Goal: Complete application form

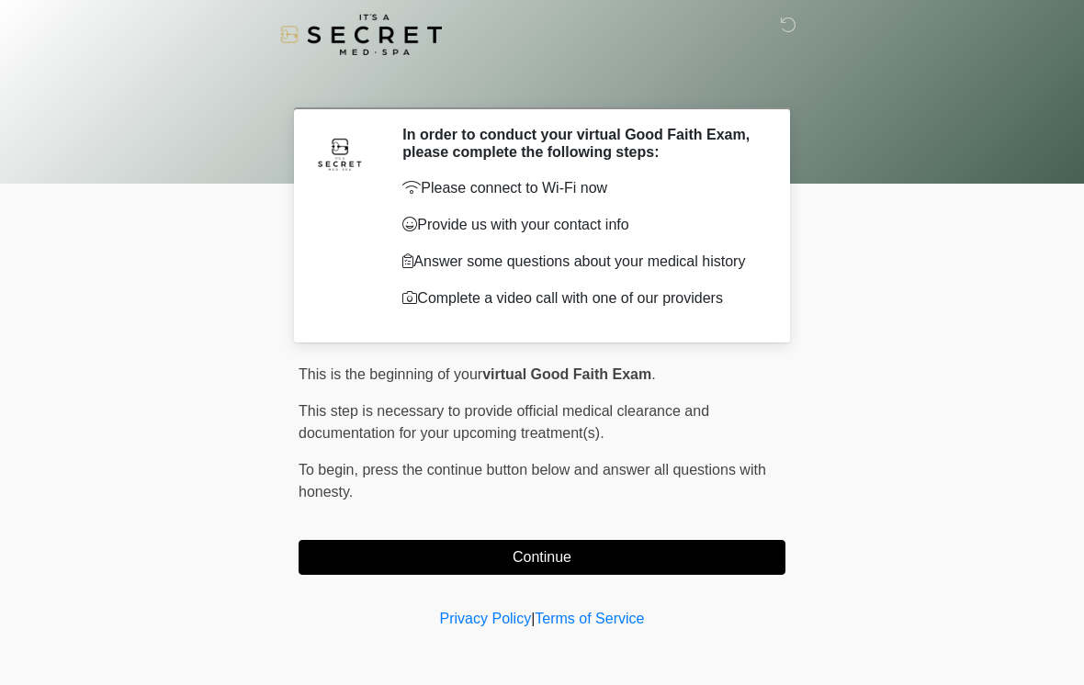
click at [498, 556] on button "Continue" at bounding box center [541, 557] width 487 height 35
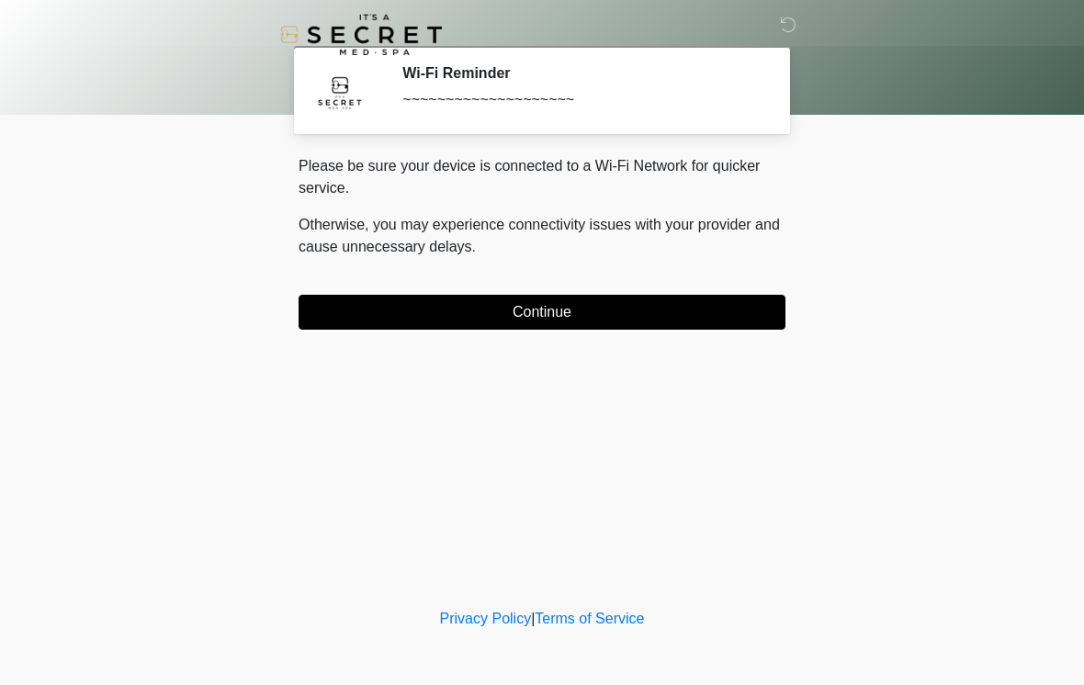
click at [689, 311] on button "Continue" at bounding box center [541, 312] width 487 height 35
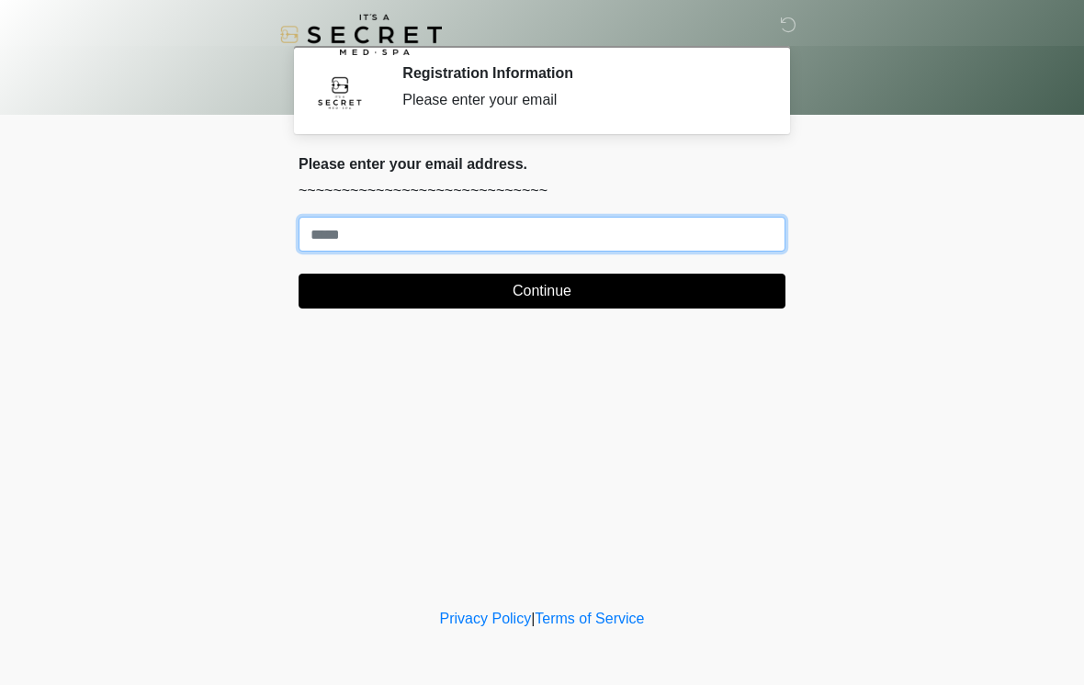
click at [548, 228] on input "Where should we email your treatment plan?" at bounding box center [541, 234] width 487 height 35
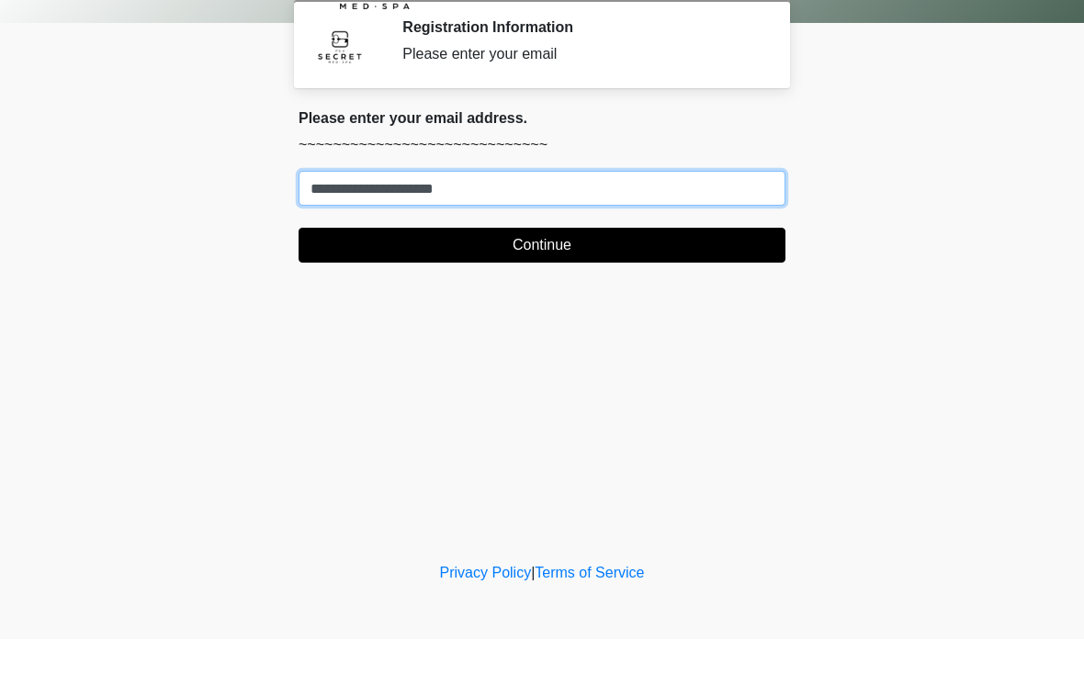
type input "**********"
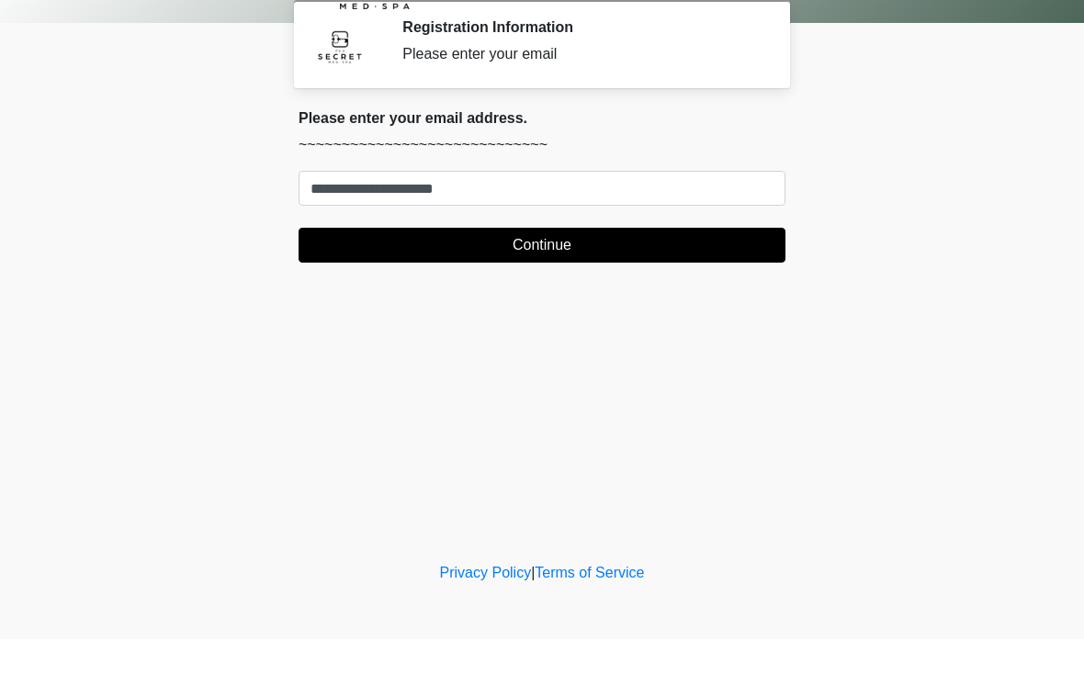
click at [615, 274] on button "Continue" at bounding box center [541, 291] width 487 height 35
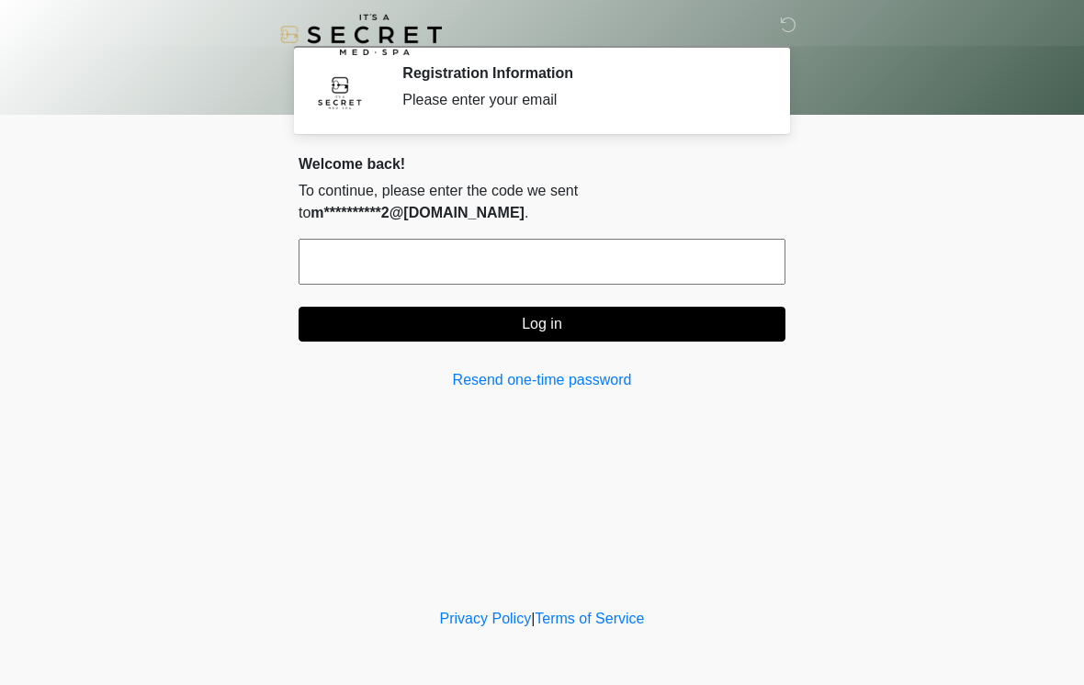
click at [573, 260] on input "text" at bounding box center [541, 262] width 487 height 46
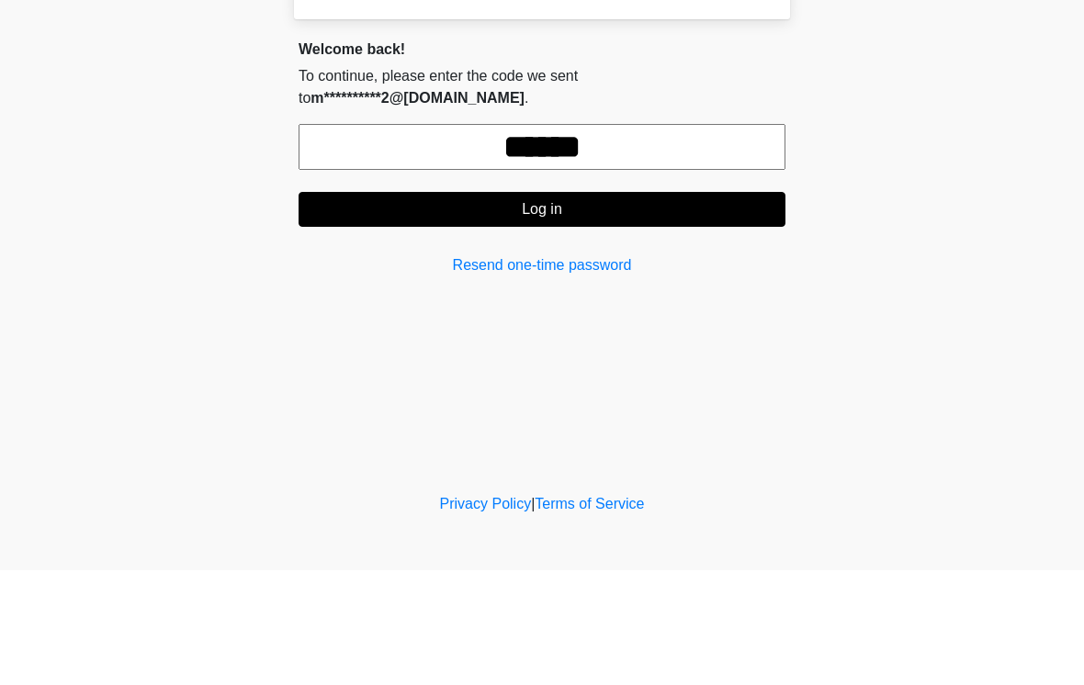
type input "******"
click at [669, 307] on button "Log in" at bounding box center [541, 324] width 487 height 35
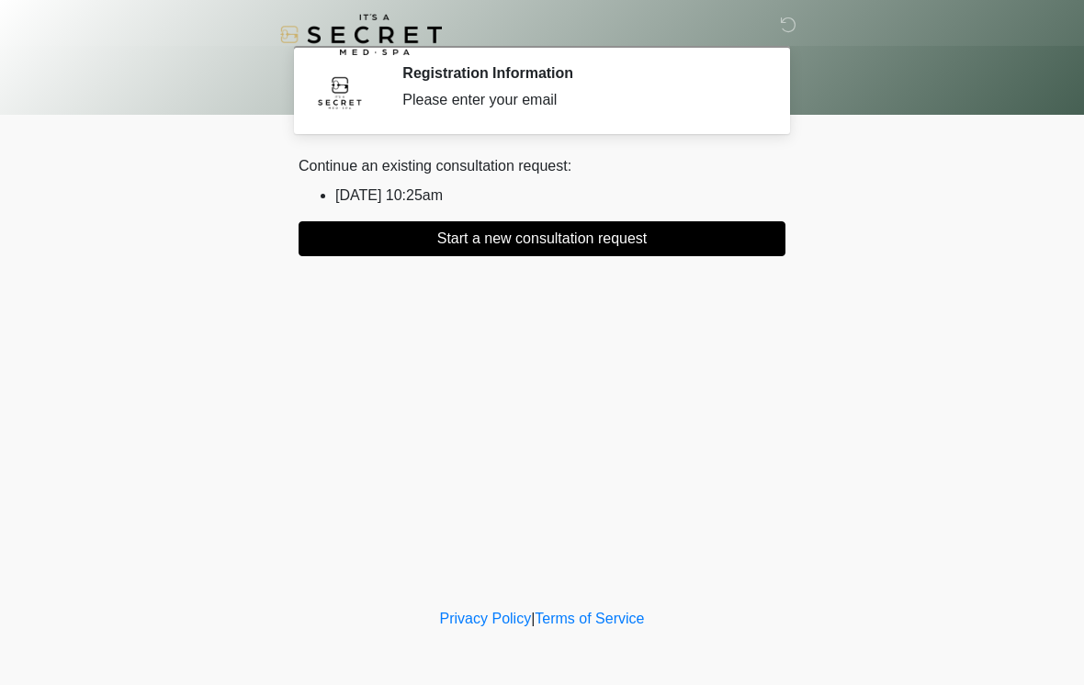
click at [679, 244] on button "Start a new consultation request" at bounding box center [541, 238] width 487 height 35
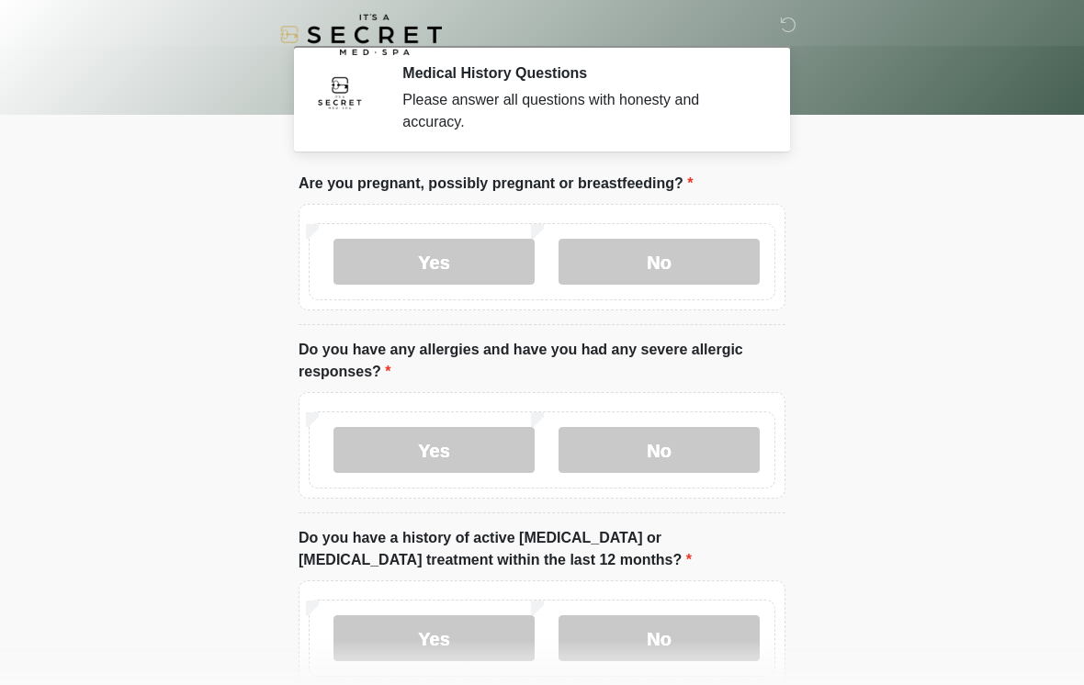
click at [714, 251] on label "No" at bounding box center [658, 262] width 201 height 46
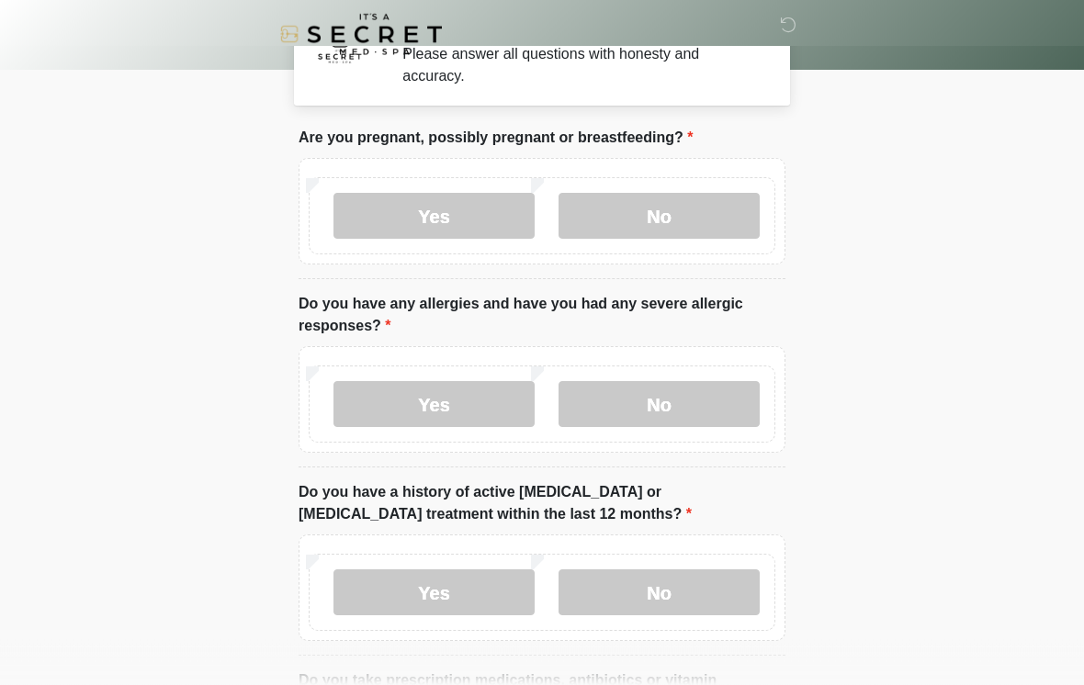
scroll to position [47, 0]
click at [479, 404] on label "Yes" at bounding box center [433, 403] width 201 height 46
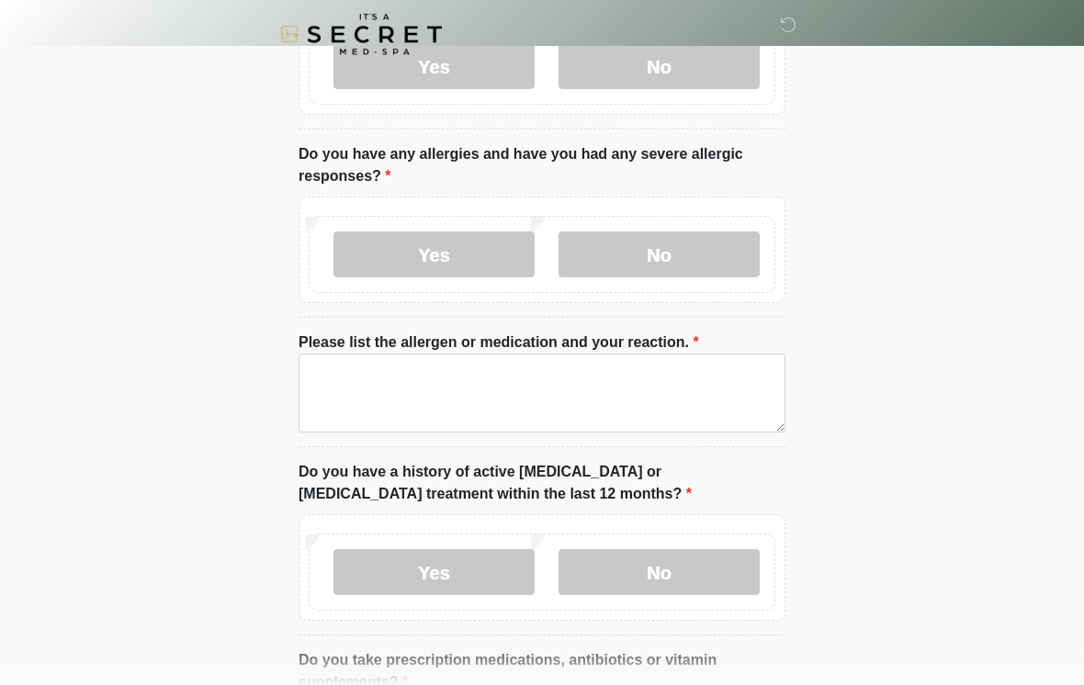
scroll to position [196, 0]
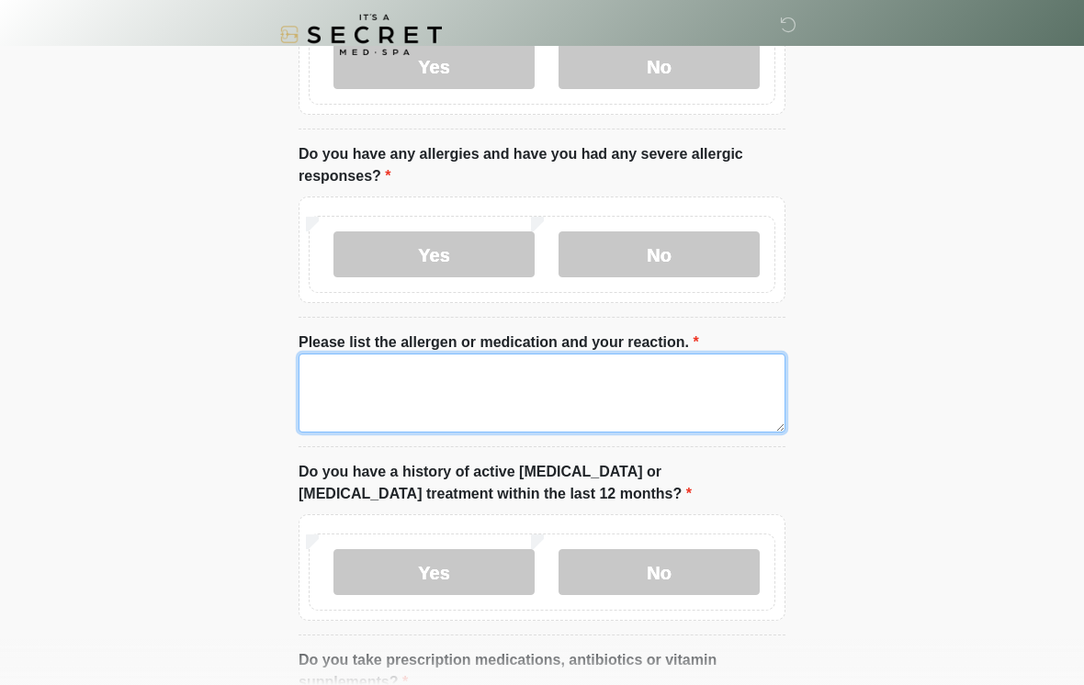
click at [702, 387] on textarea "Please list the allergen or medication and your reaction." at bounding box center [541, 393] width 487 height 79
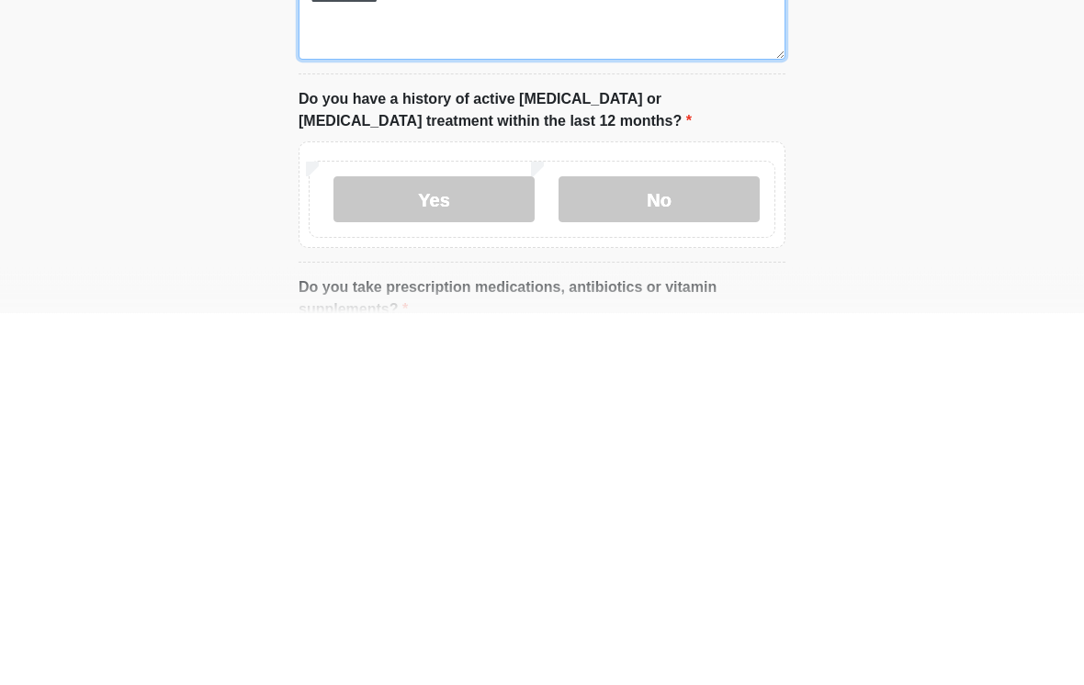
type textarea "**********"
click at [717, 549] on label "No" at bounding box center [658, 572] width 201 height 46
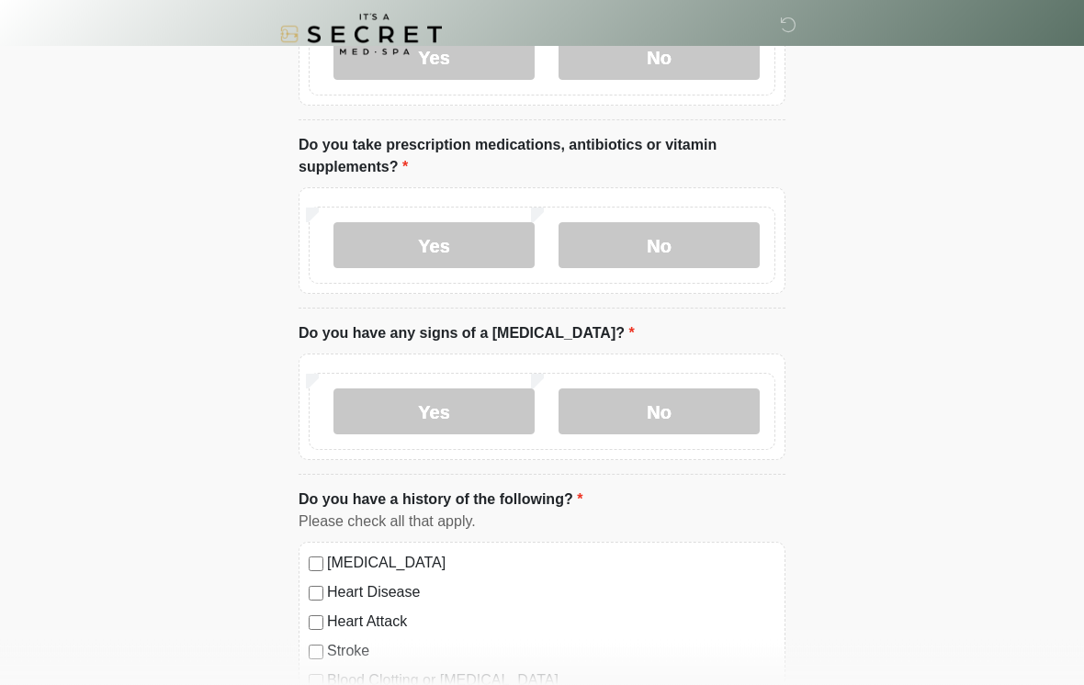
scroll to position [711, 0]
click at [715, 248] on label "No" at bounding box center [658, 245] width 201 height 46
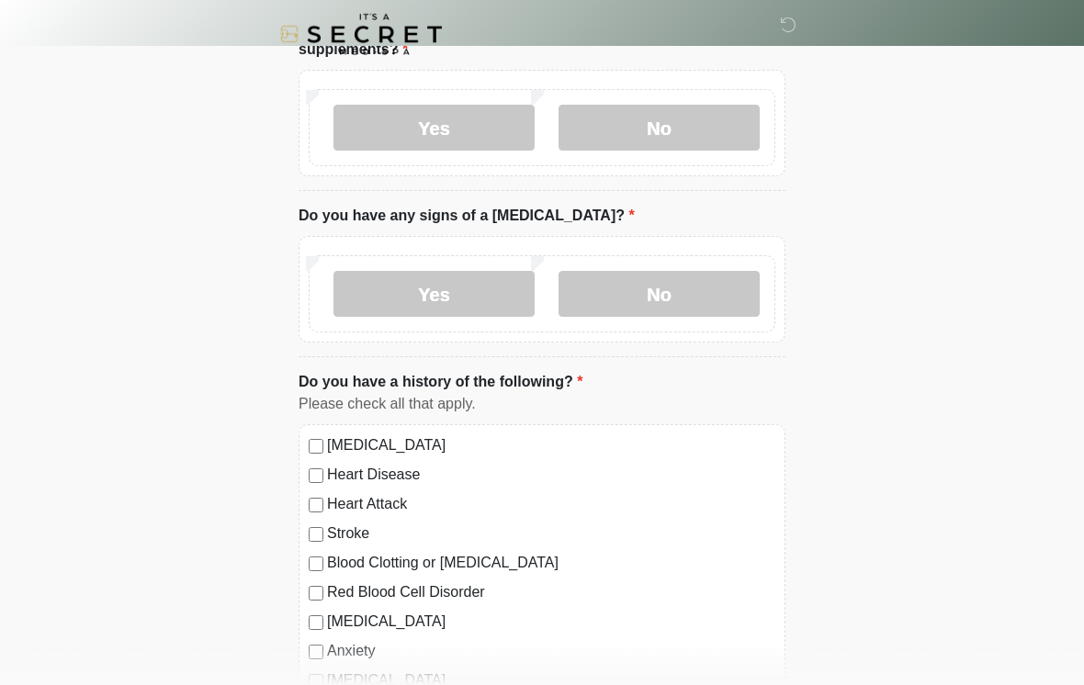
scroll to position [829, 0]
click at [717, 301] on label "No" at bounding box center [658, 293] width 201 height 46
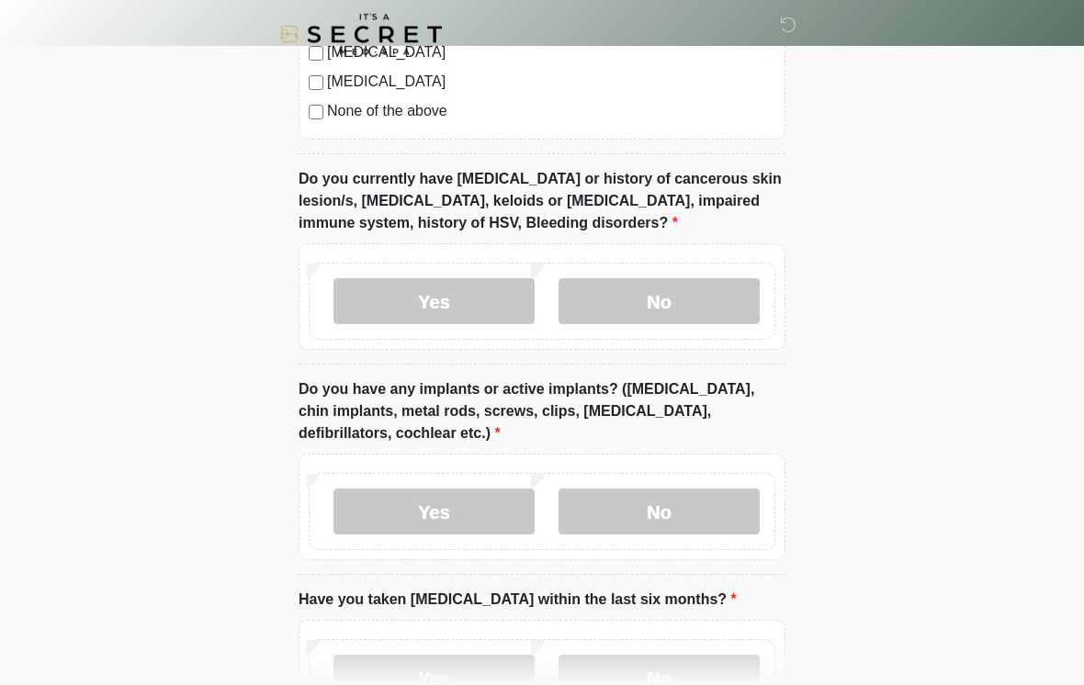
scroll to position [1488, 0]
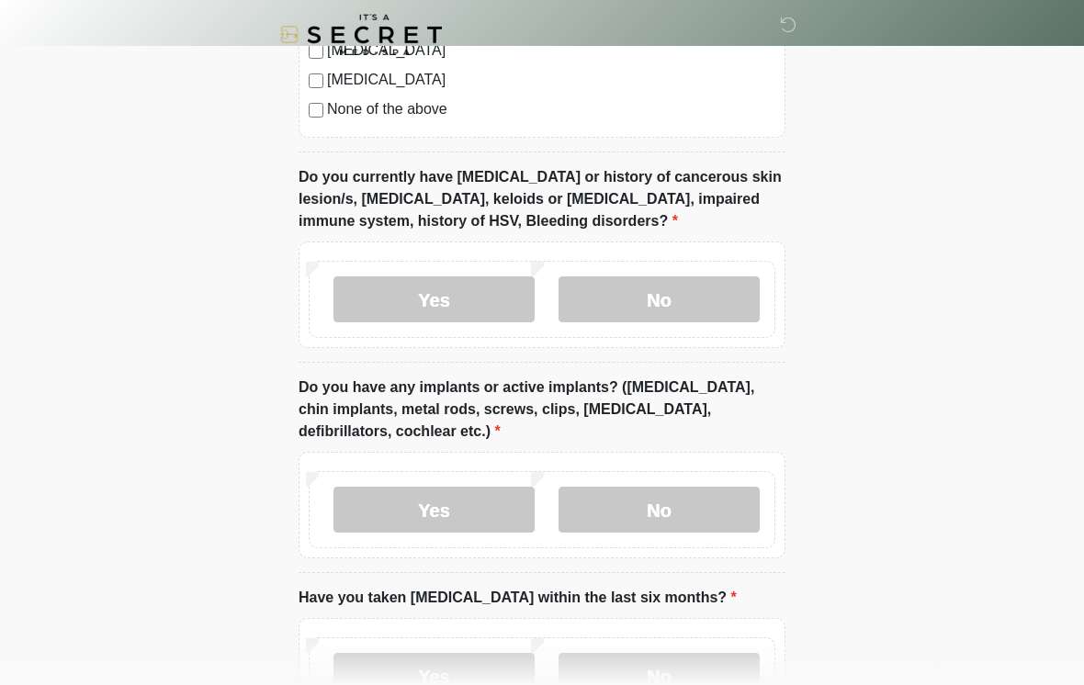
click at [725, 293] on label "No" at bounding box center [658, 299] width 201 height 46
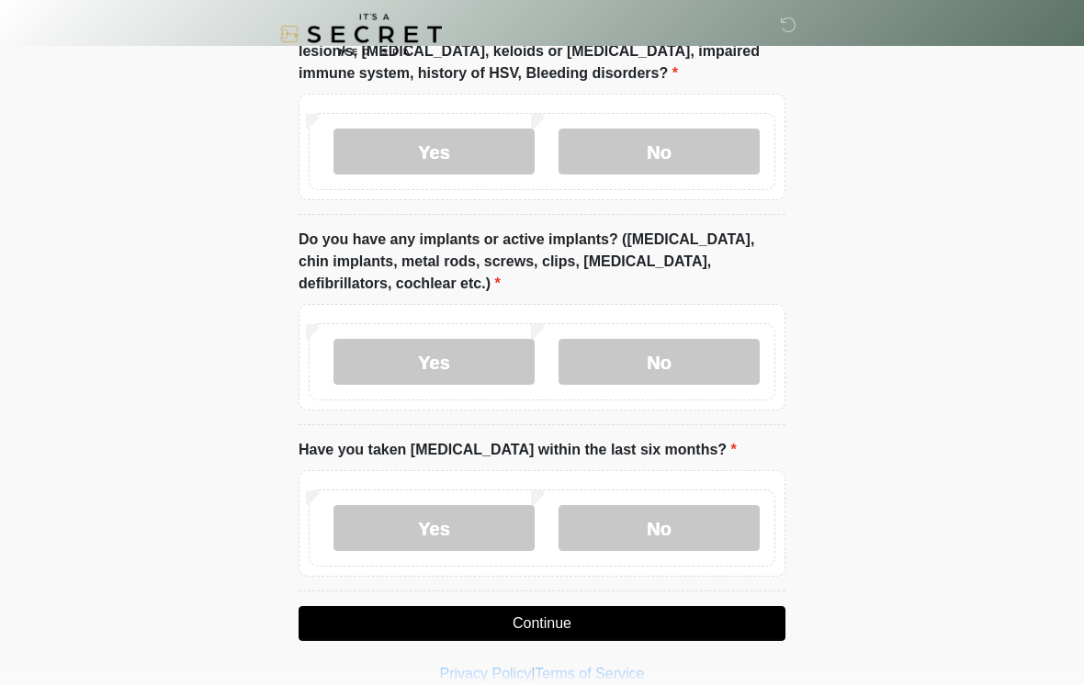
scroll to position [1658, 0]
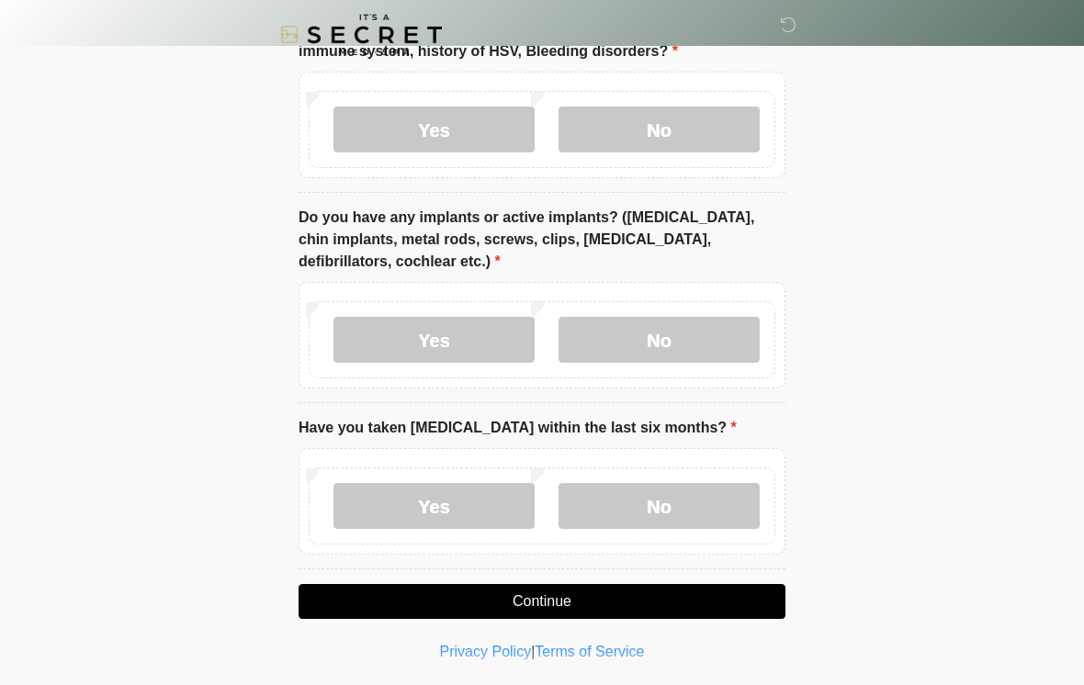
click at [708, 350] on label "No" at bounding box center [658, 340] width 201 height 46
click at [711, 497] on label "No" at bounding box center [658, 506] width 201 height 46
click at [722, 591] on button "Continue" at bounding box center [541, 601] width 487 height 35
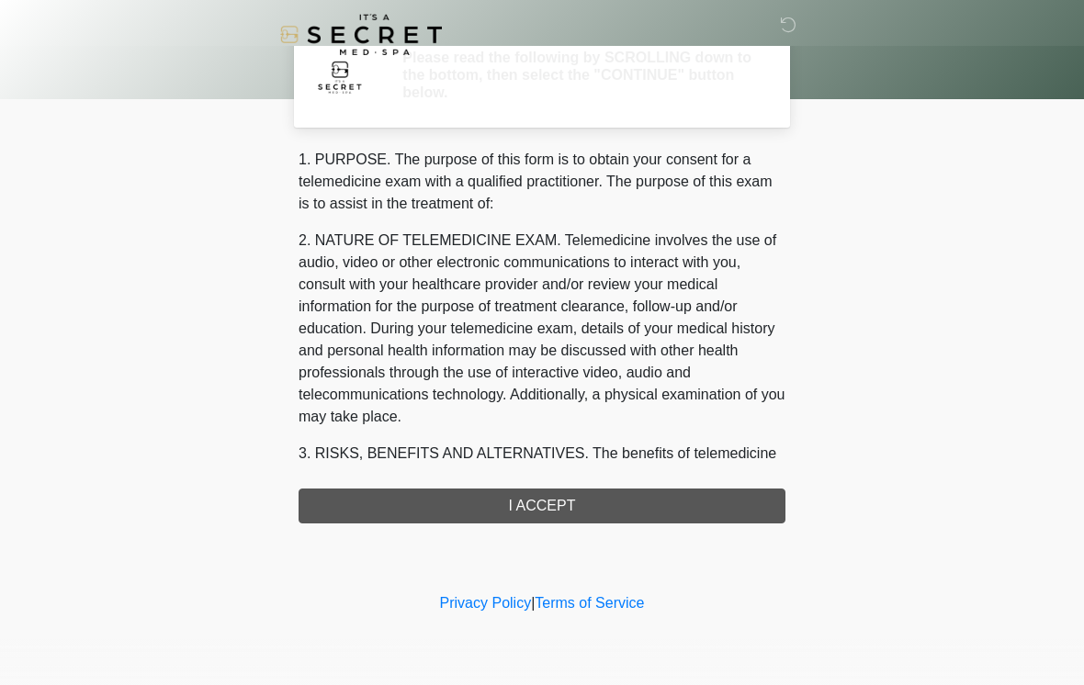
scroll to position [0, 0]
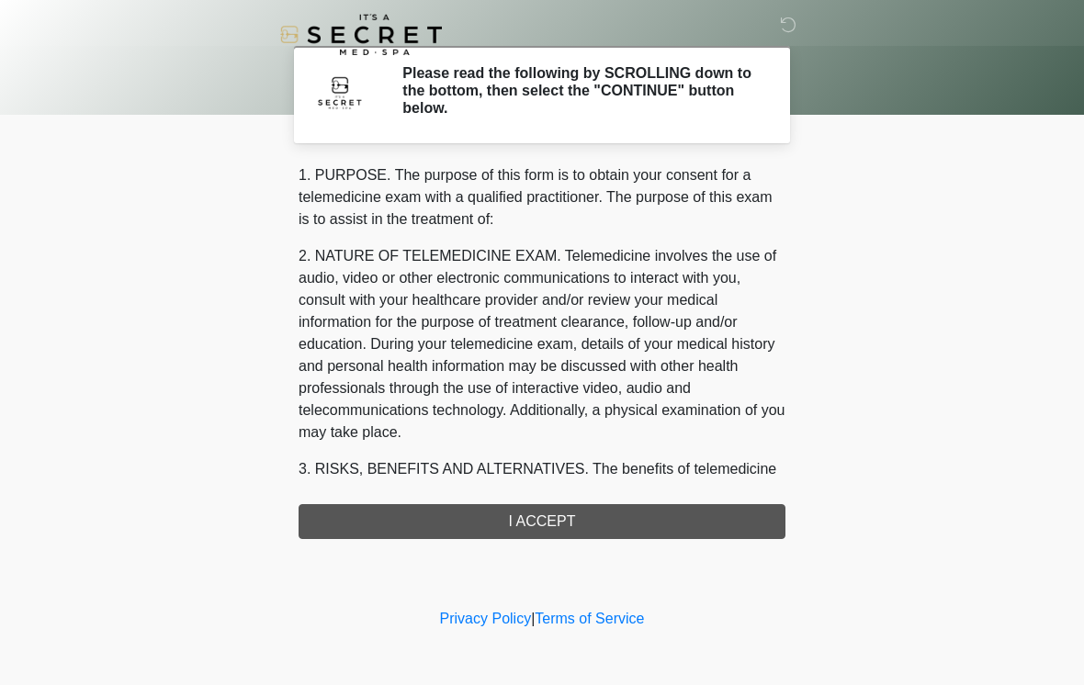
click at [691, 512] on div "1. PURPOSE. The purpose of this form is to obtain your consent for a telemedici…" at bounding box center [541, 351] width 487 height 375
click at [553, 519] on div "1. PURPOSE. The purpose of this form is to obtain your consent for a telemedici…" at bounding box center [541, 351] width 487 height 375
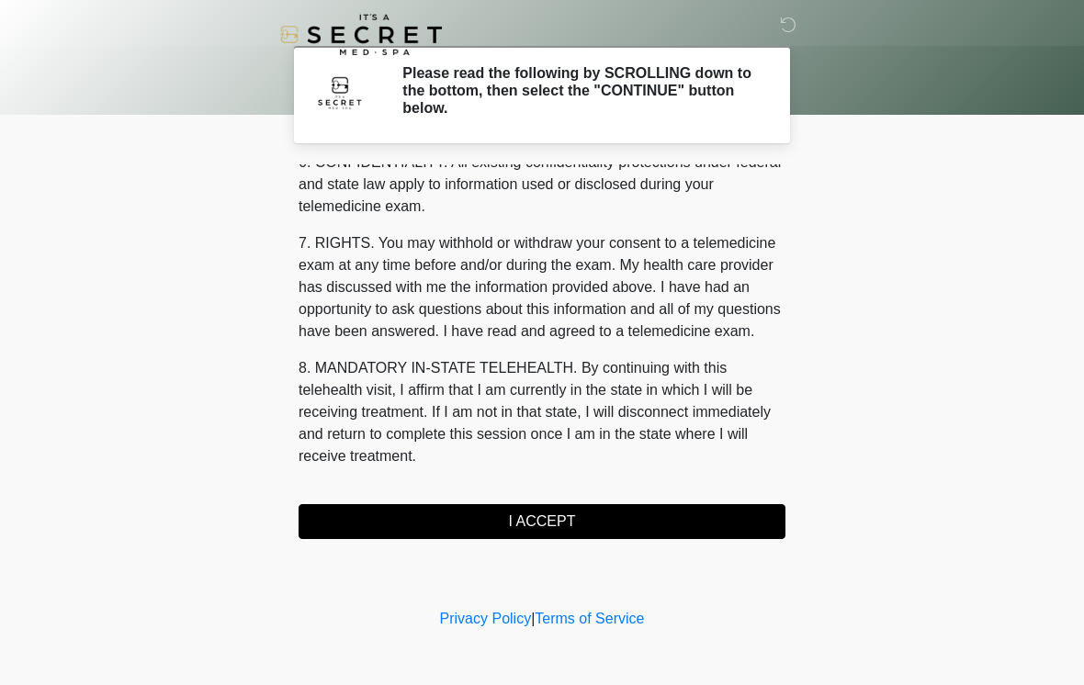
scroll to position [748, 0]
click at [558, 521] on button "I ACCEPT" at bounding box center [541, 521] width 487 height 35
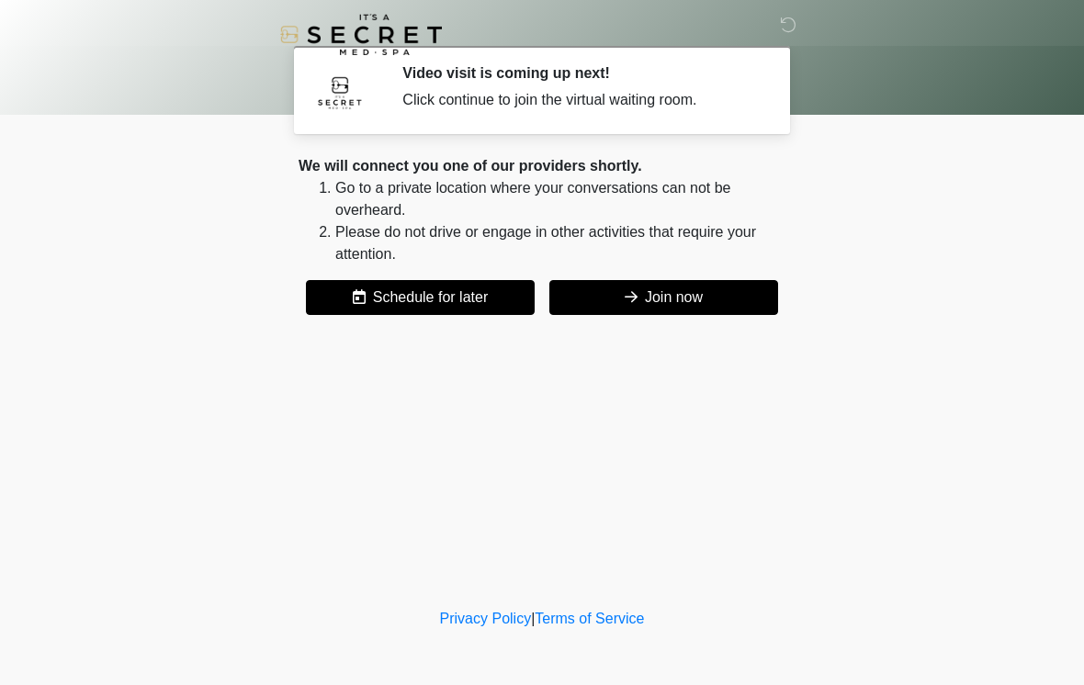
click at [725, 298] on button "Join now" at bounding box center [663, 297] width 229 height 35
click at [665, 295] on button "Join now" at bounding box center [663, 297] width 229 height 35
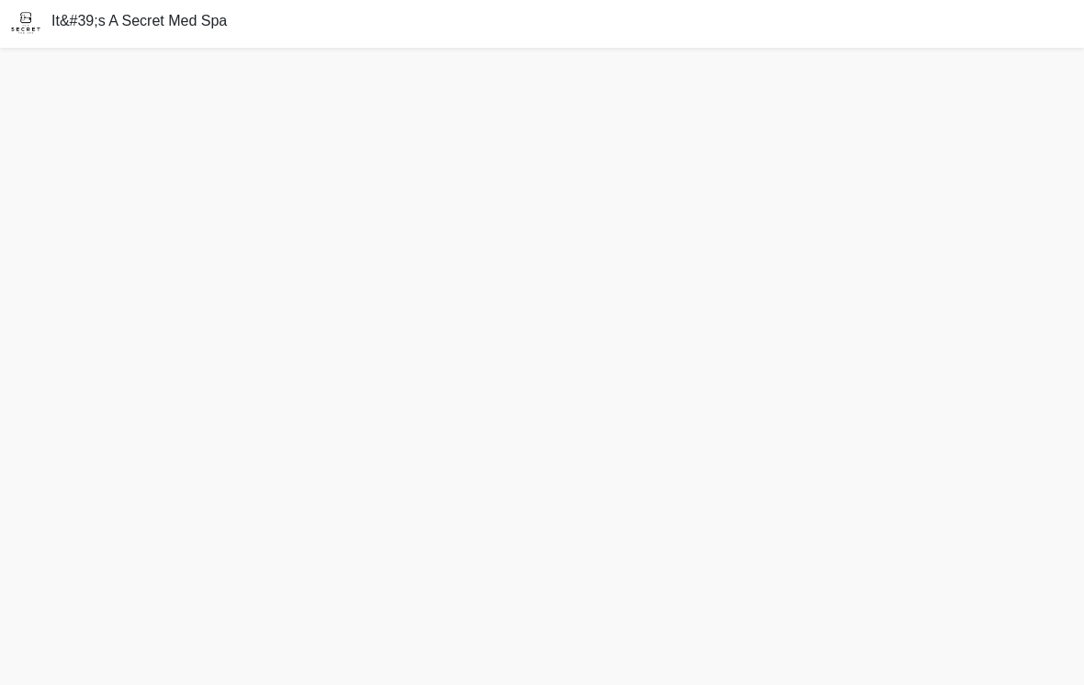
scroll to position [1, 0]
